Goal: Use online tool/utility: Utilize a website feature to perform a specific function

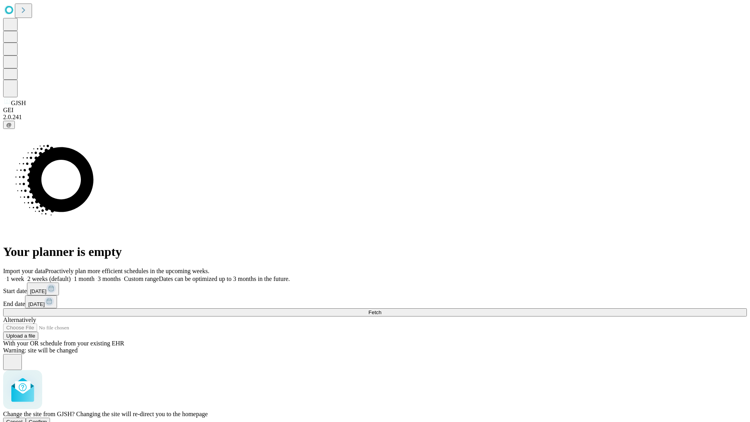
click at [47, 419] on span "Confirm" at bounding box center [38, 422] width 18 height 6
click at [24, 275] on label "1 week" at bounding box center [13, 278] width 21 height 7
click at [381, 309] on span "Fetch" at bounding box center [374, 312] width 13 height 6
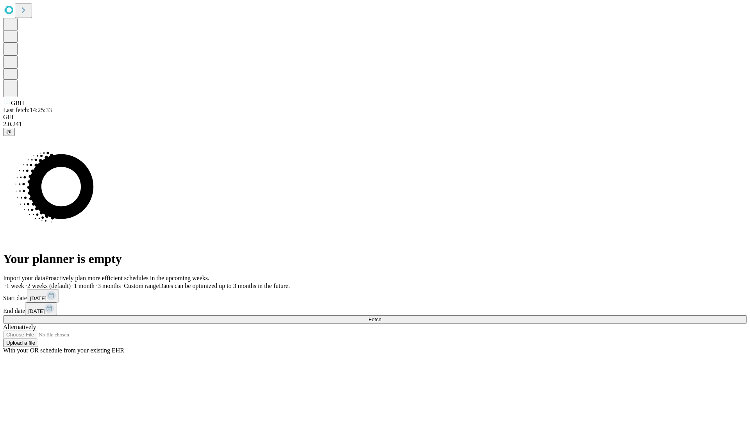
click at [24, 282] on label "1 week" at bounding box center [13, 285] width 21 height 7
click at [381, 316] on span "Fetch" at bounding box center [374, 319] width 13 height 6
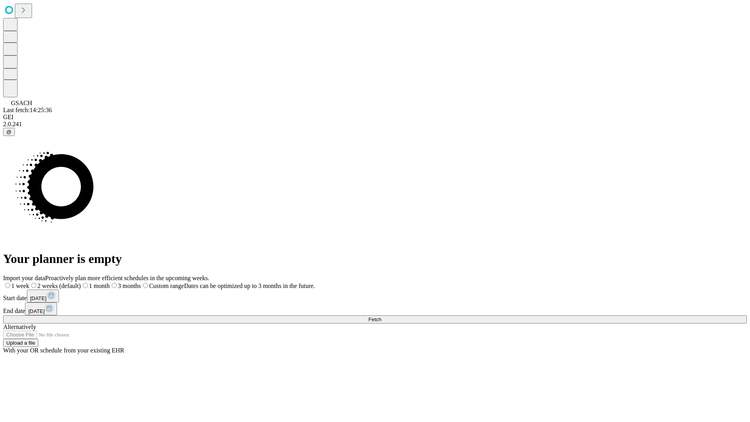
click at [29, 282] on label "1 week" at bounding box center [16, 285] width 26 height 7
click at [381, 316] on span "Fetch" at bounding box center [374, 319] width 13 height 6
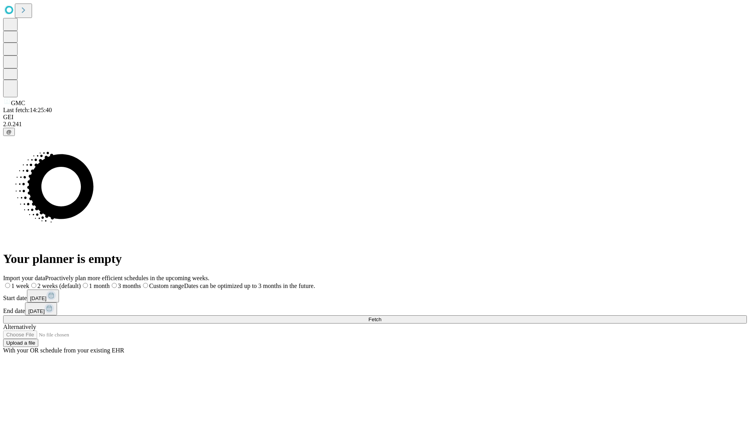
click at [29, 282] on label "1 week" at bounding box center [16, 285] width 26 height 7
click at [381, 316] on span "Fetch" at bounding box center [374, 319] width 13 height 6
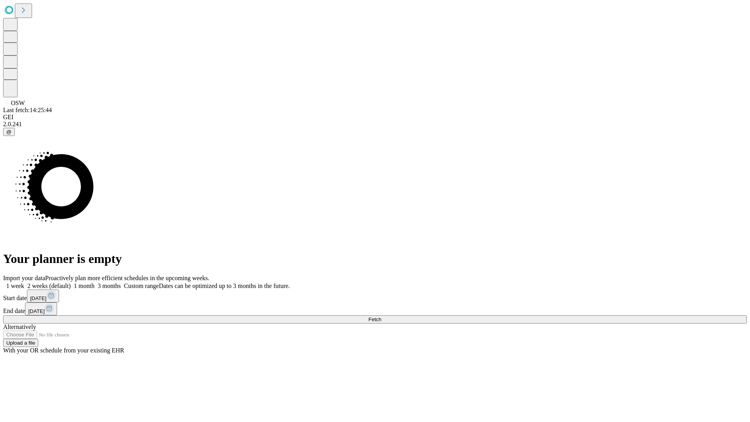
click at [381, 316] on span "Fetch" at bounding box center [374, 319] width 13 height 6
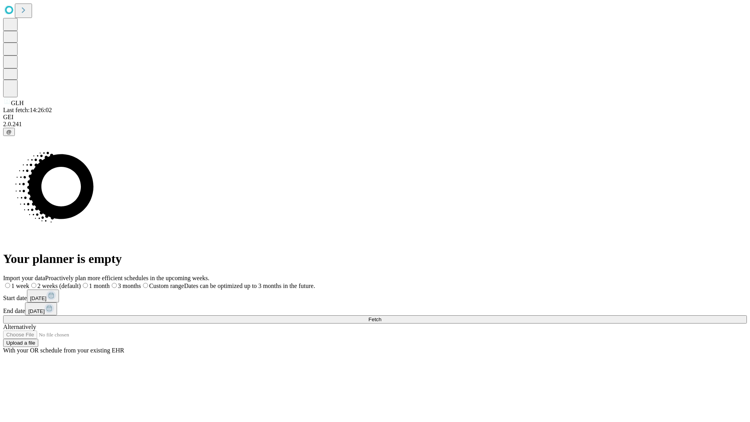
click at [29, 282] on label "1 week" at bounding box center [16, 285] width 26 height 7
click at [381, 316] on span "Fetch" at bounding box center [374, 319] width 13 height 6
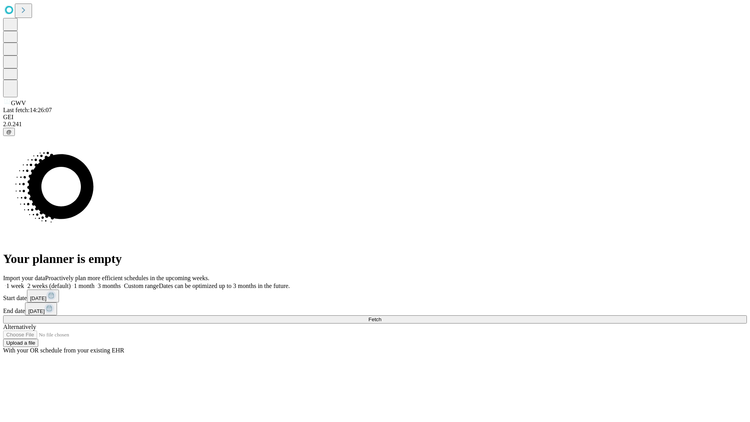
click at [24, 282] on label "1 week" at bounding box center [13, 285] width 21 height 7
click at [381, 316] on span "Fetch" at bounding box center [374, 319] width 13 height 6
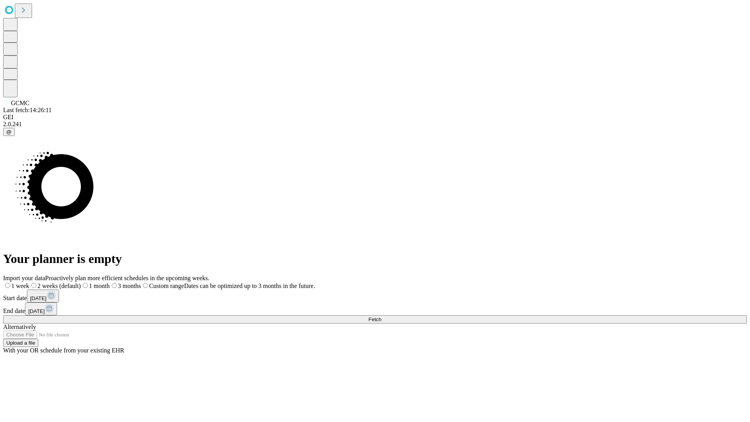
click at [29, 282] on label "1 week" at bounding box center [16, 285] width 26 height 7
click at [381, 316] on span "Fetch" at bounding box center [374, 319] width 13 height 6
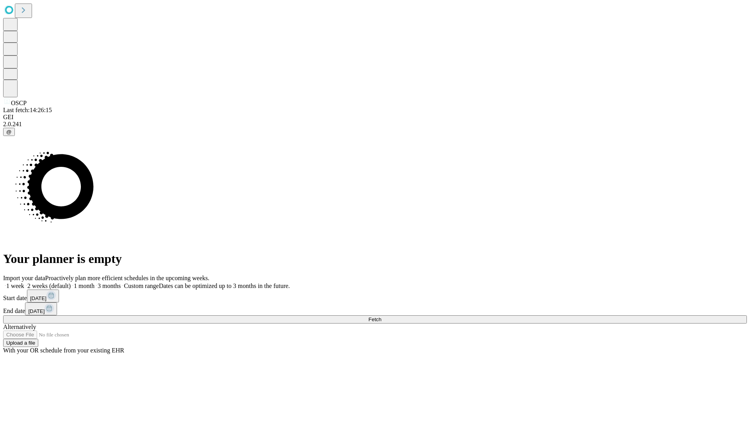
click at [24, 282] on label "1 week" at bounding box center [13, 285] width 21 height 7
click at [381, 316] on span "Fetch" at bounding box center [374, 319] width 13 height 6
